Goal: Transaction & Acquisition: Download file/media

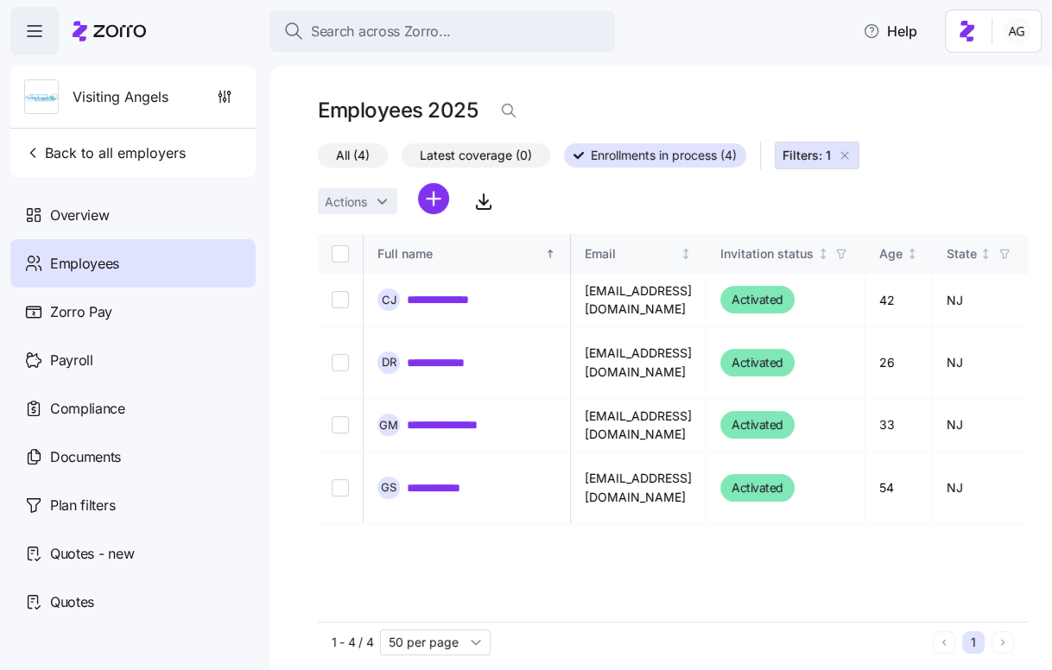
scroll to position [0, 3493]
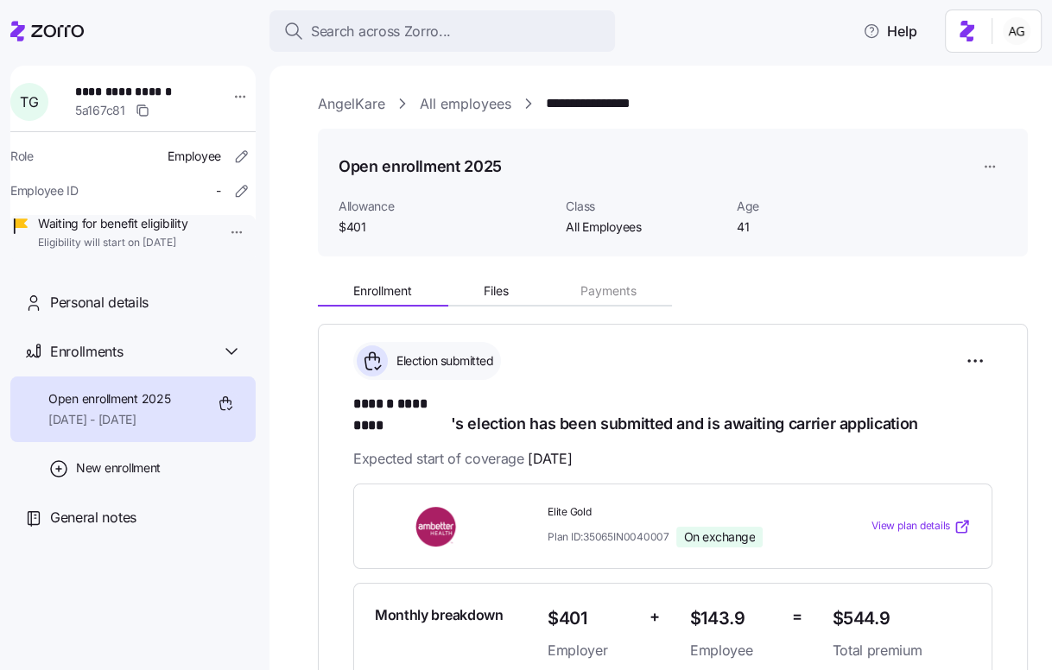
click at [447, 26] on span "Search across Zorro..." at bounding box center [381, 32] width 140 height 22
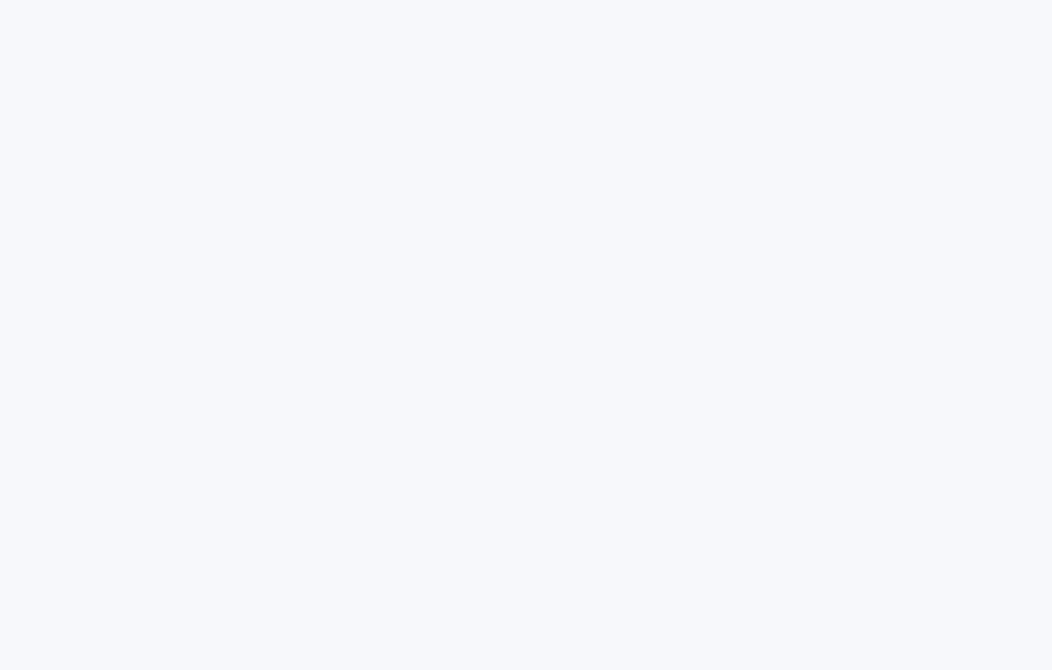
click at [405, 0] on html at bounding box center [526, 0] width 1052 height 0
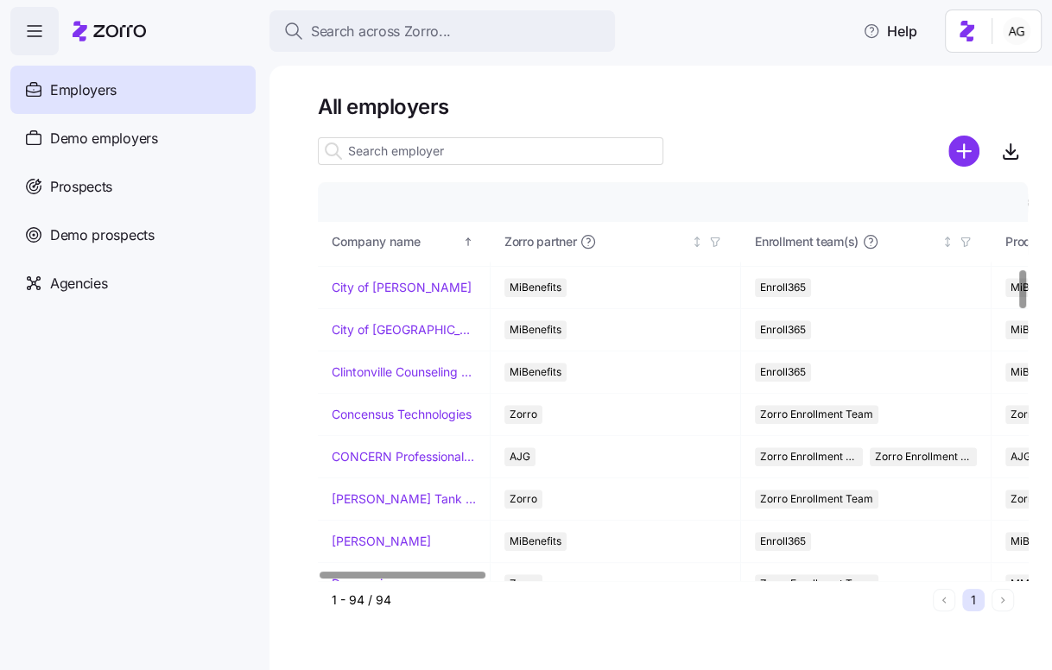
scroll to position [894, 0]
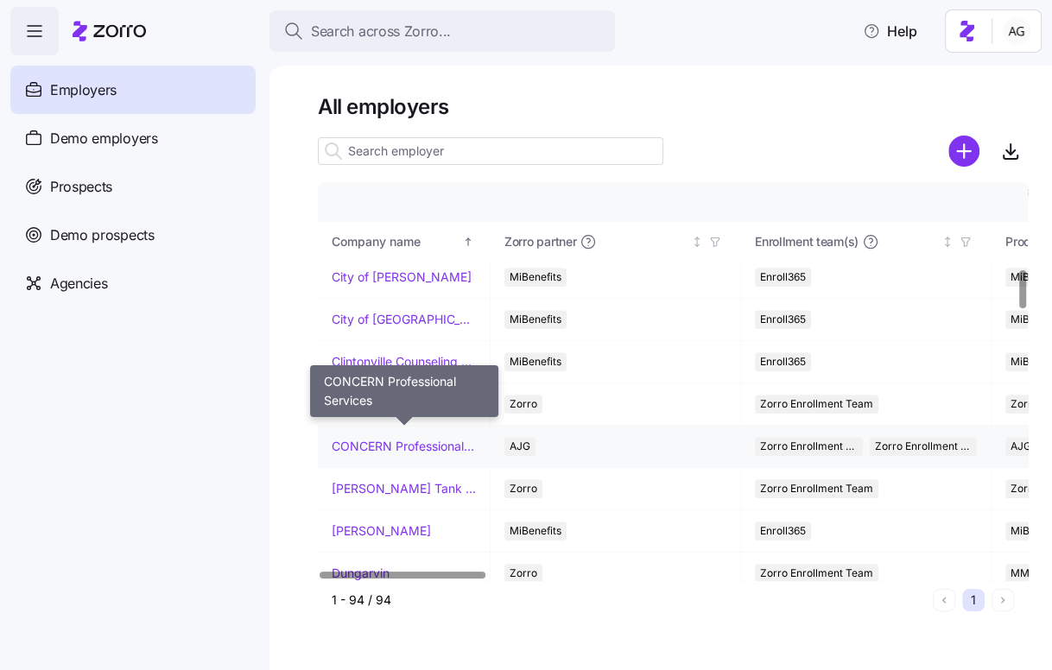
click at [371, 438] on link "CONCERN Professional Services" at bounding box center [404, 446] width 144 height 17
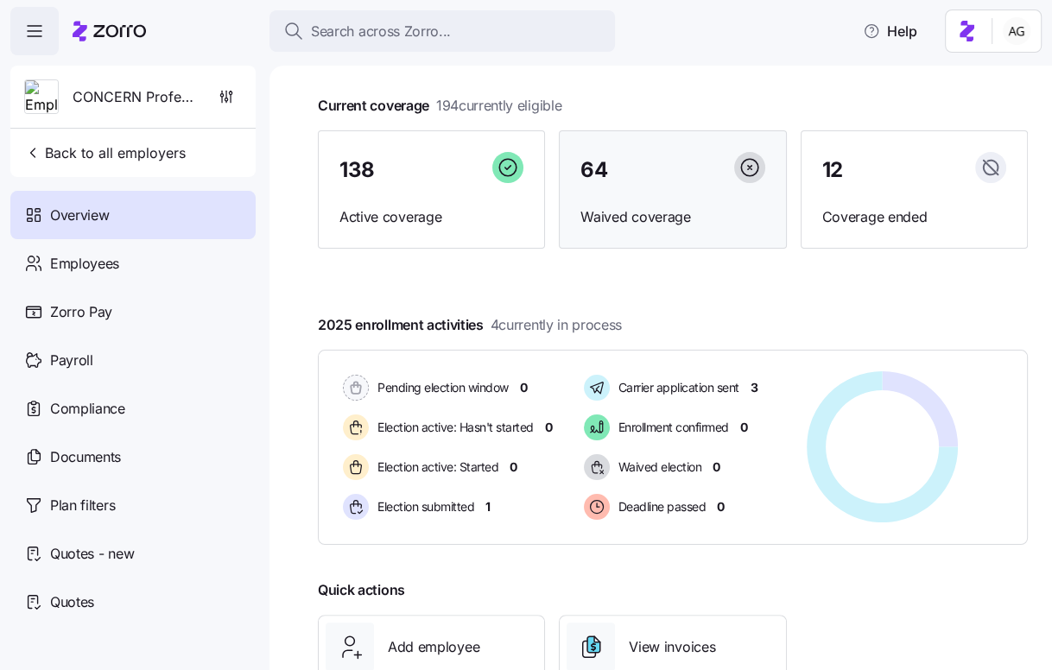
scroll to position [86, 0]
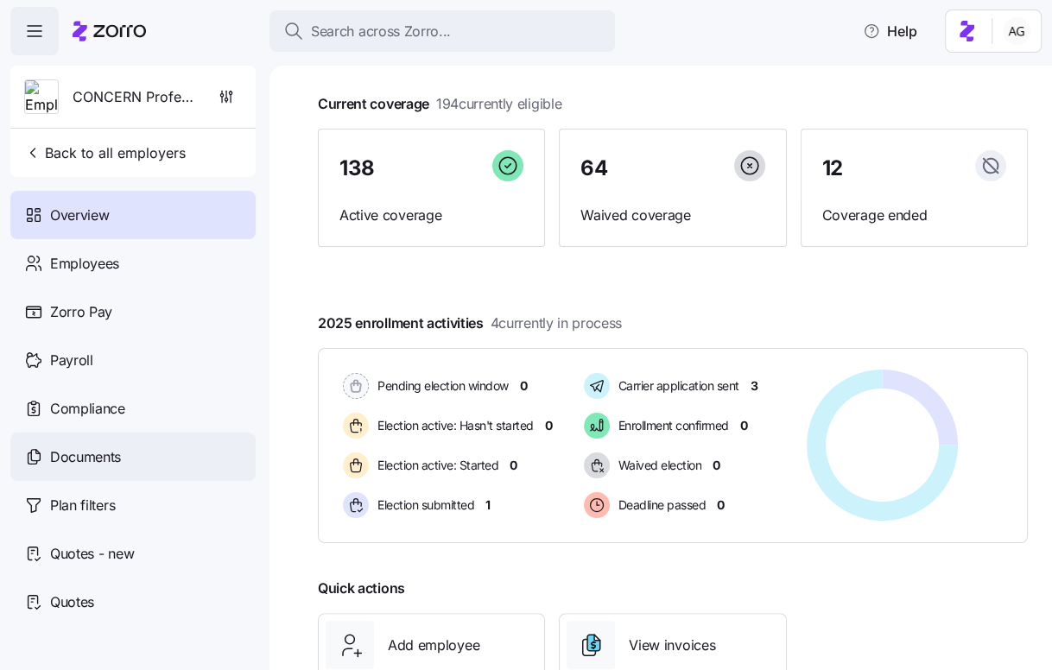
click at [133, 438] on div "Documents" at bounding box center [132, 457] width 245 height 48
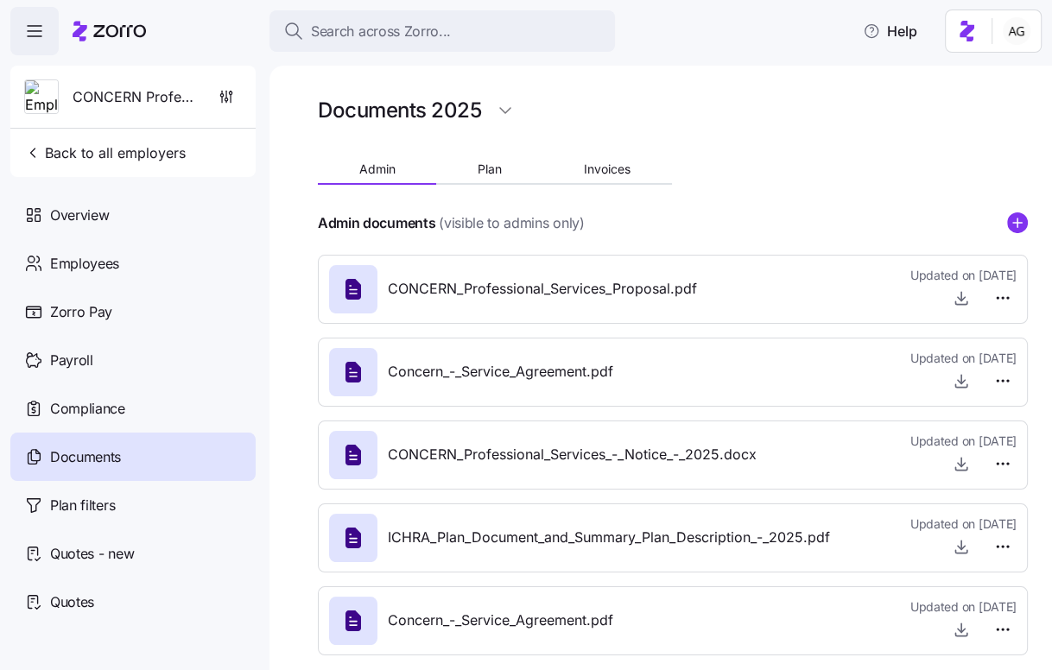
scroll to position [19, 0]
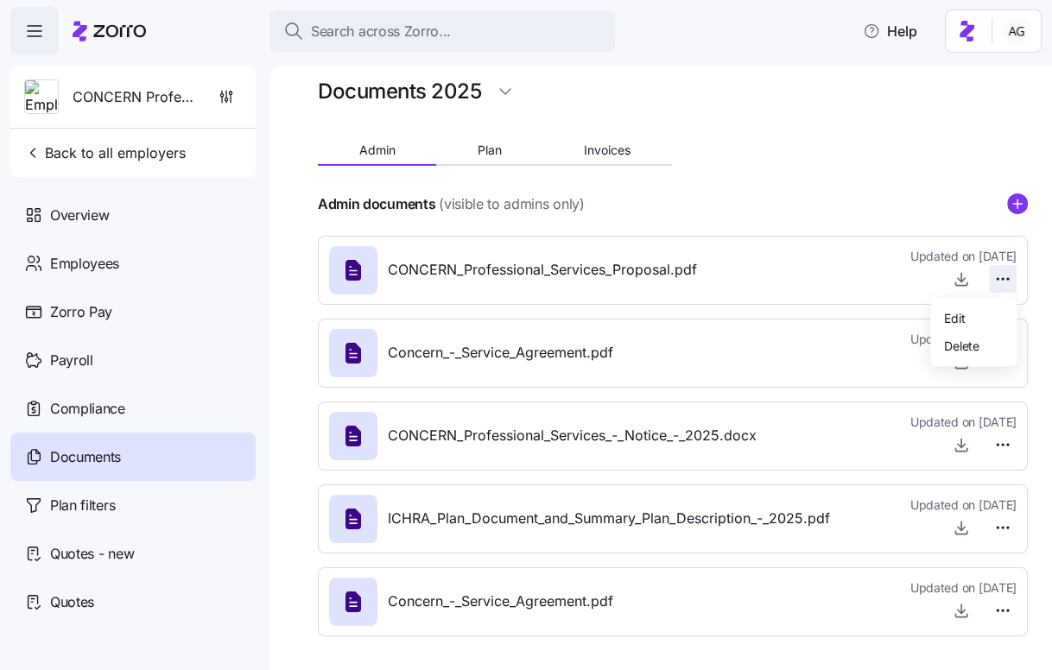
click at [999, 276] on html "Search across Zorro... Help CONCERN Professional Services Back to all employers…" at bounding box center [526, 330] width 1052 height 660
click at [828, 253] on html "Search across Zorro... Help CONCERN Professional Services Back to all employers…" at bounding box center [526, 330] width 1052 height 660
click at [945, 277] on div at bounding box center [964, 279] width 106 height 28
click at [963, 278] on icon "button" at bounding box center [961, 278] width 17 height 17
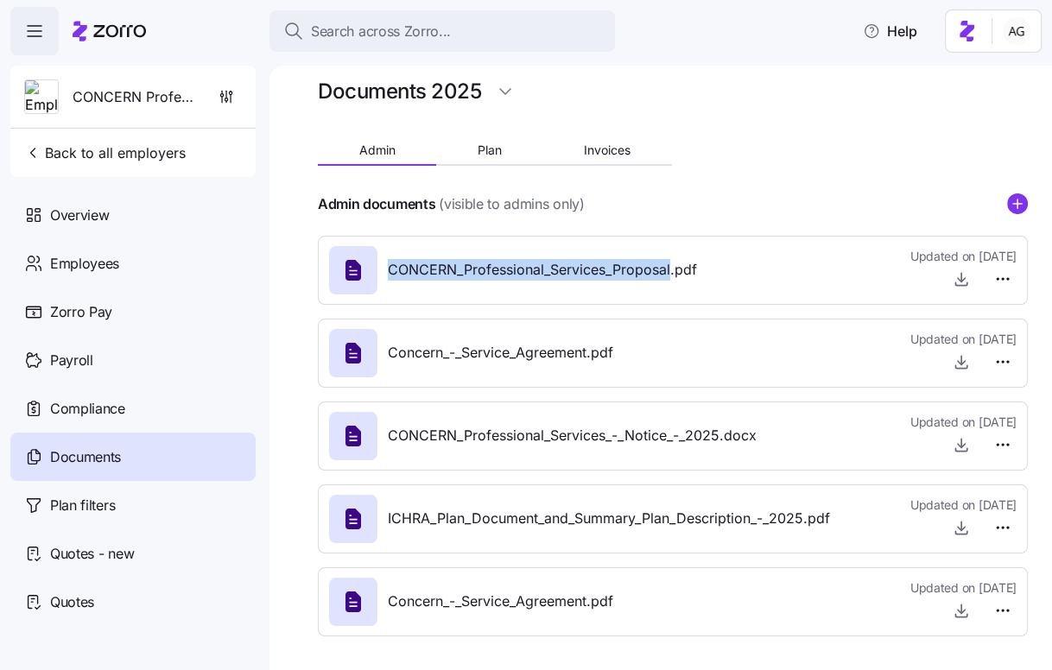
drag, startPoint x: 390, startPoint y: 267, endPoint x: 670, endPoint y: 273, distance: 279.1
click at [670, 273] on span "CONCERN_Professional_Services_Proposal.pdf" at bounding box center [542, 270] width 309 height 22
copy span "CONCERN_Professional_Services_Proposal"
